Goal: Information Seeking & Learning: Learn about a topic

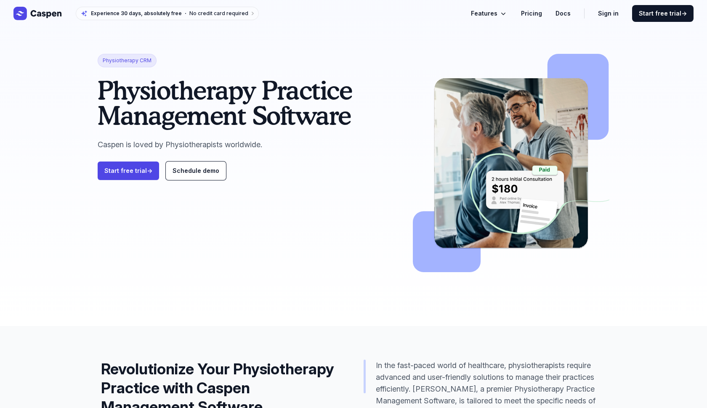
click at [502, 15] on button "Features" at bounding box center [489, 13] width 37 height 10
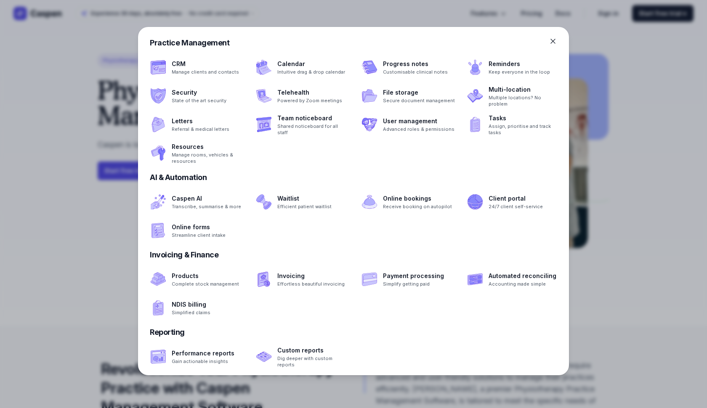
click at [552, 41] on icon at bounding box center [553, 41] width 8 height 8
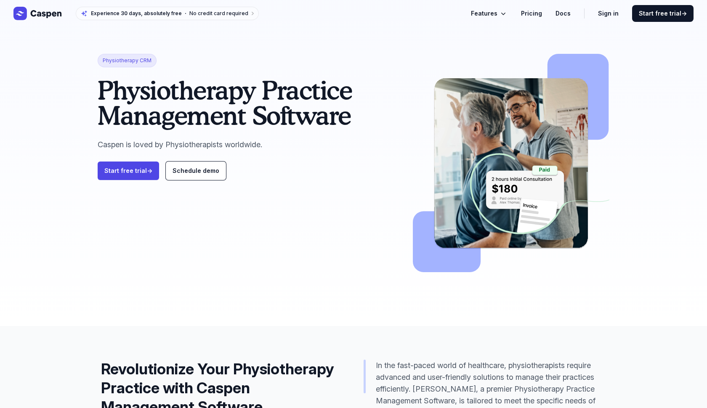
click at [568, 11] on link "Docs" at bounding box center [562, 13] width 15 height 10
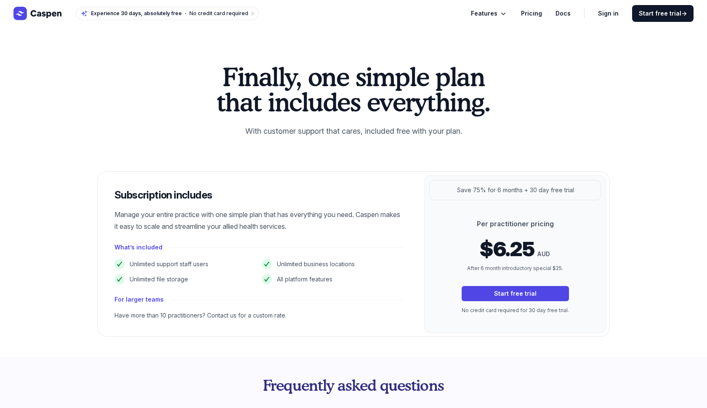
click at [489, 13] on span "Features" at bounding box center [484, 13] width 27 height 10
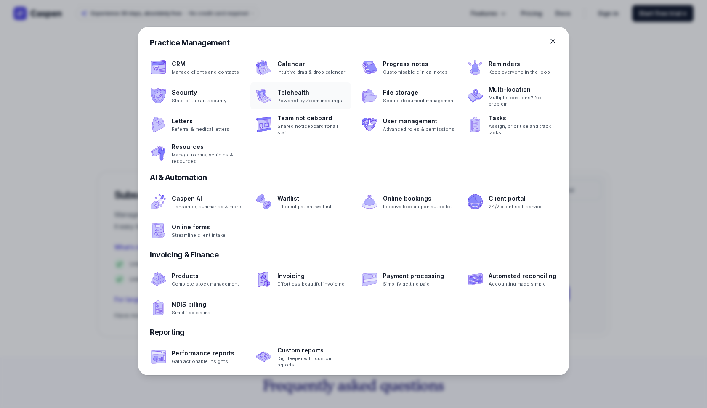
click at [327, 96] on span at bounding box center [300, 95] width 101 height 27
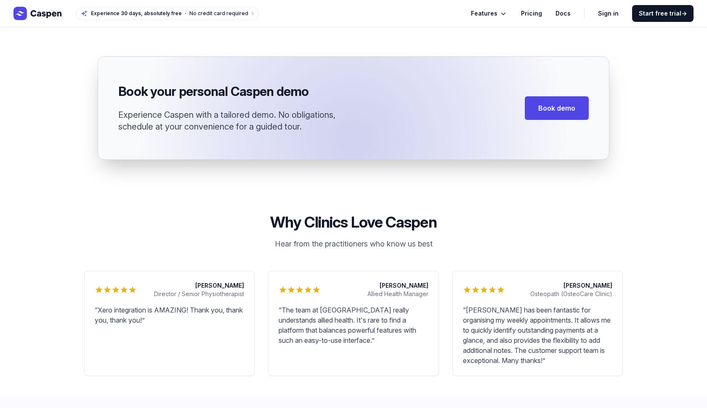
scroll to position [2170, 0]
